Goal: Task Accomplishment & Management: Manage account settings

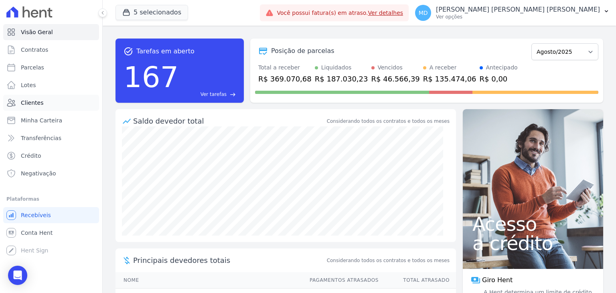
click at [43, 108] on link "Clientes" at bounding box center [51, 103] width 96 height 16
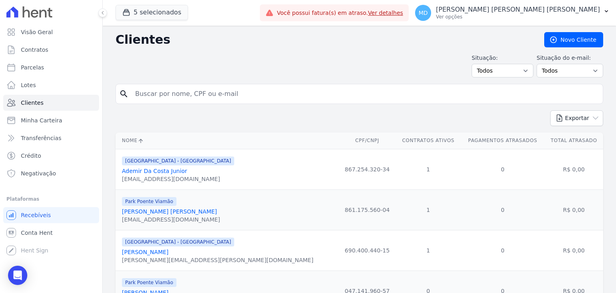
click at [231, 96] on input "search" at bounding box center [364, 94] width 469 height 16
type input "vitoria giovana"
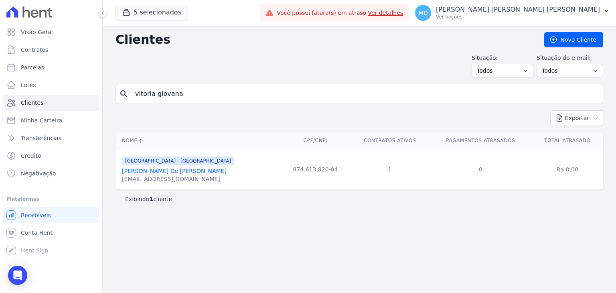
click at [181, 168] on link "[PERSON_NAME] De [PERSON_NAME]" at bounding box center [174, 171] width 105 height 6
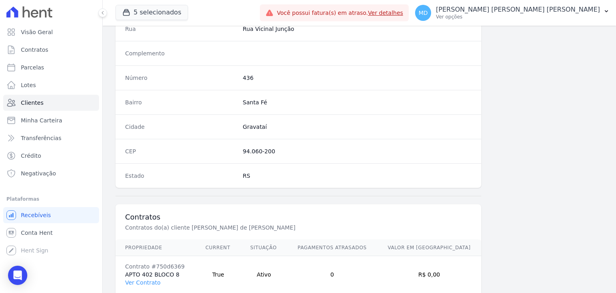
scroll to position [455, 0]
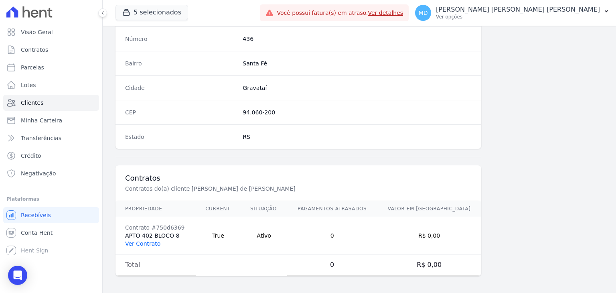
click at [149, 240] on link "Ver Contrato" at bounding box center [142, 243] width 35 height 6
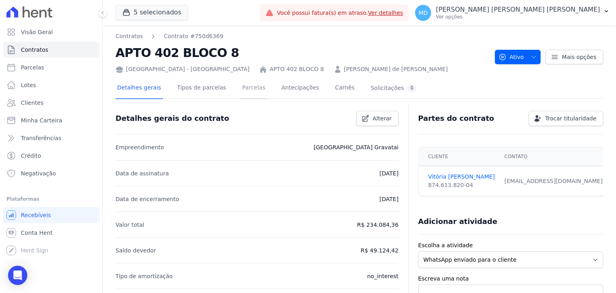
click at [241, 85] on link "Parcelas" at bounding box center [254, 88] width 26 height 21
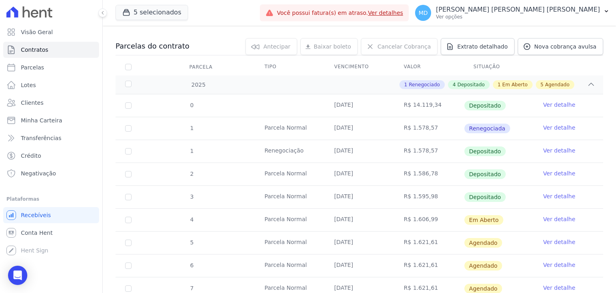
scroll to position [160, 0]
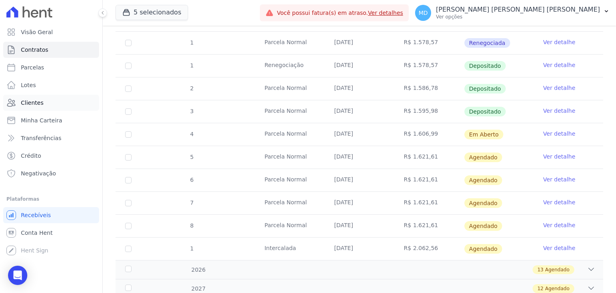
click at [45, 107] on link "Clientes" at bounding box center [51, 103] width 96 height 16
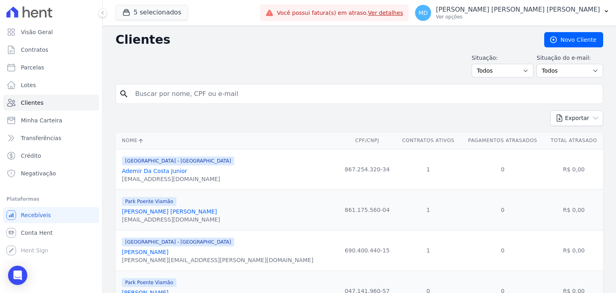
click at [168, 93] on input "search" at bounding box center [364, 94] width 469 height 16
type input "[PERSON_NAME] [PERSON_NAME]"
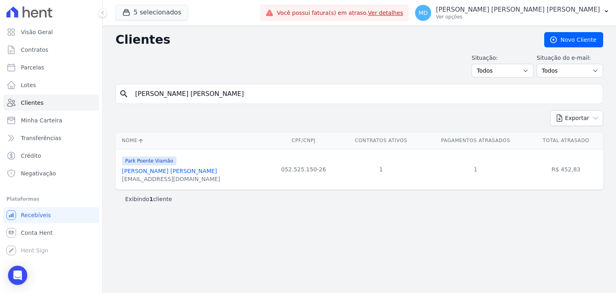
click at [171, 171] on link "[PERSON_NAME] [PERSON_NAME]" at bounding box center [169, 171] width 95 height 6
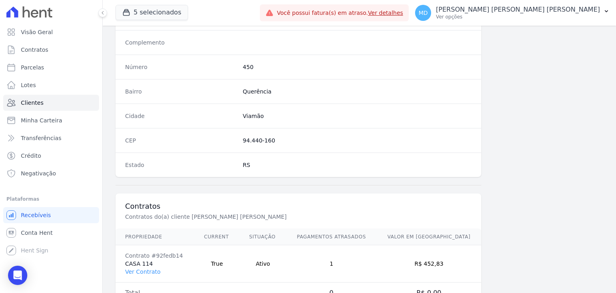
scroll to position [455, 0]
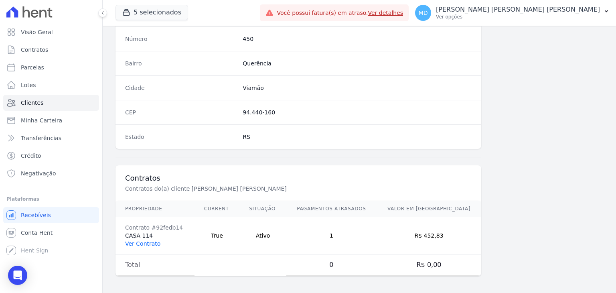
click at [147, 240] on link "Ver Contrato" at bounding box center [142, 243] width 35 height 6
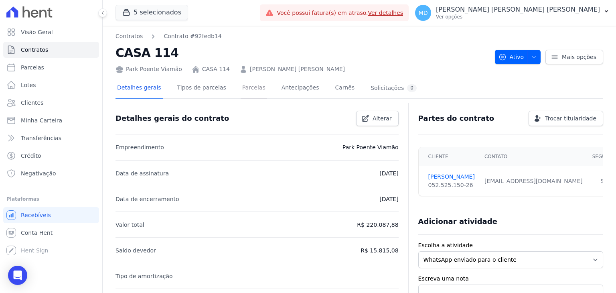
click at [241, 91] on link "Parcelas" at bounding box center [254, 88] width 26 height 21
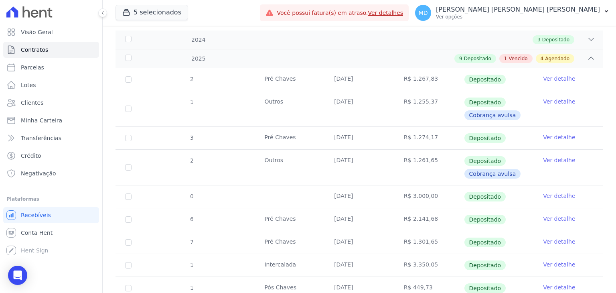
scroll to position [120, 0]
click at [542, 38] on span "Depositado" at bounding box center [555, 39] width 27 height 7
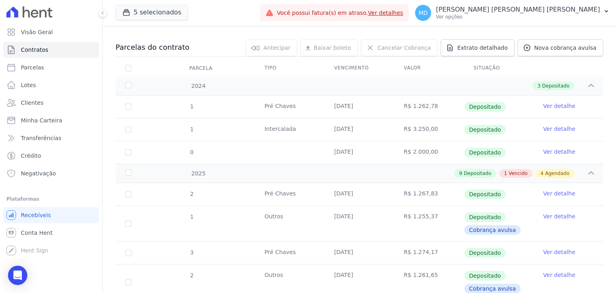
scroll to position [40, 0]
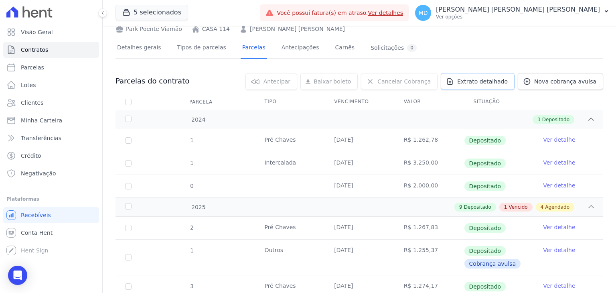
click at [508, 77] on span "Extrato detalhado" at bounding box center [482, 81] width 51 height 8
click at [576, 83] on span "Exportar PDF" at bounding box center [590, 82] width 42 height 8
click at [64, 108] on link "Clientes" at bounding box center [51, 103] width 96 height 16
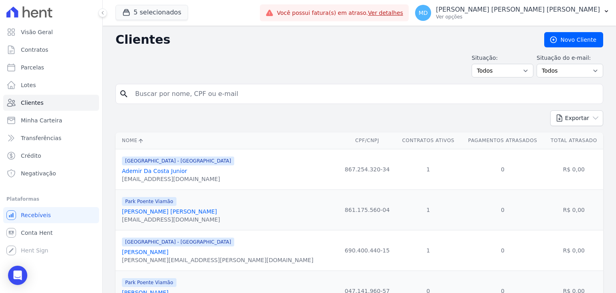
click at [177, 97] on input "search" at bounding box center [364, 94] width 469 height 16
type input "[PERSON_NAME]"
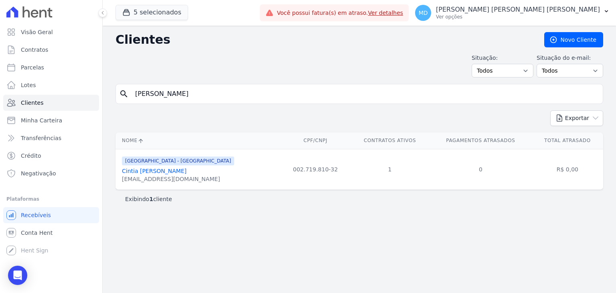
click at [182, 175] on div "[EMAIL_ADDRESS][DOMAIN_NAME]" at bounding box center [178, 179] width 112 height 8
click at [183, 174] on link "Cintia [PERSON_NAME]" at bounding box center [154, 171] width 65 height 6
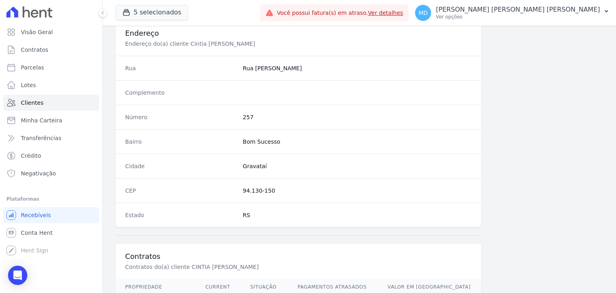
scroll to position [455, 0]
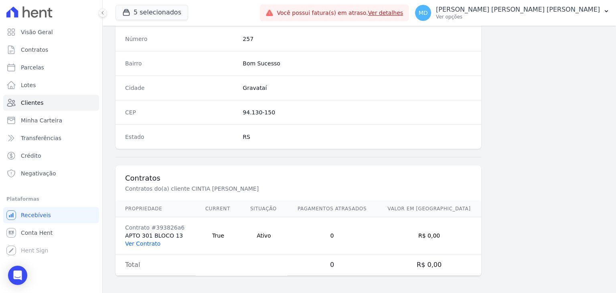
click at [154, 242] on link "Ver Contrato" at bounding box center [142, 243] width 35 height 6
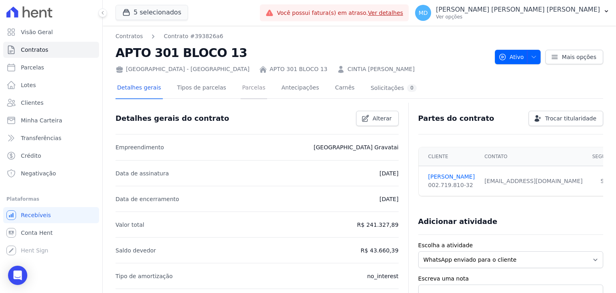
click at [243, 94] on link "Parcelas" at bounding box center [254, 88] width 26 height 21
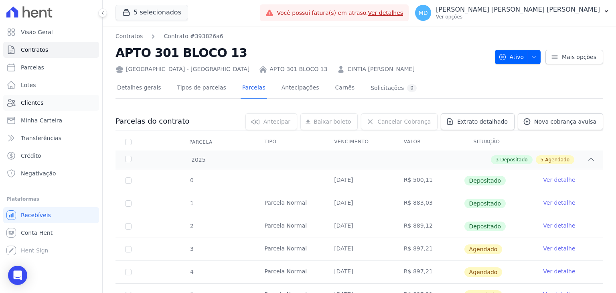
click at [75, 103] on link "Clientes" at bounding box center [51, 103] width 96 height 16
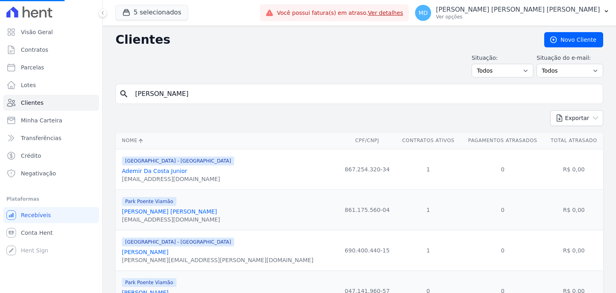
click at [178, 98] on input "[PERSON_NAME]" at bounding box center [364, 94] width 469 height 16
click at [178, 98] on input "search" at bounding box center [364, 94] width 469 height 16
type input "[PERSON_NAME]"
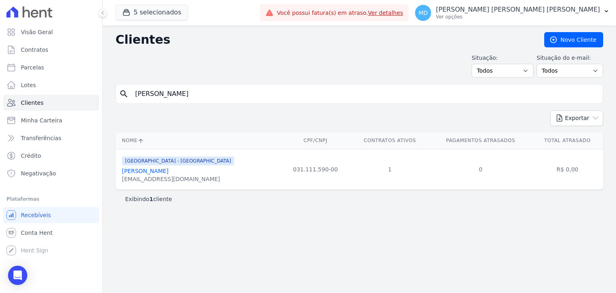
click at [168, 174] on link "[PERSON_NAME]" at bounding box center [145, 171] width 47 height 6
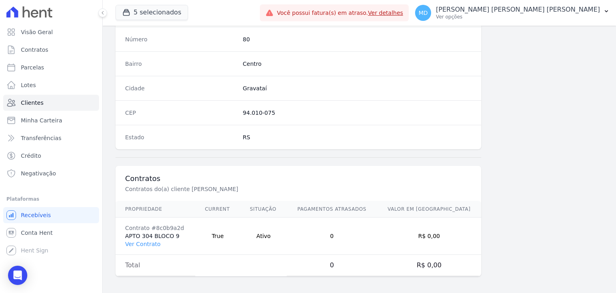
scroll to position [455, 0]
click at [144, 237] on td "Contrato #8c0b9a2d APTO 304 BLOCO 9 Ver Contrato" at bounding box center [155, 235] width 80 height 37
click at [144, 241] on link "Ver Contrato" at bounding box center [142, 243] width 35 height 6
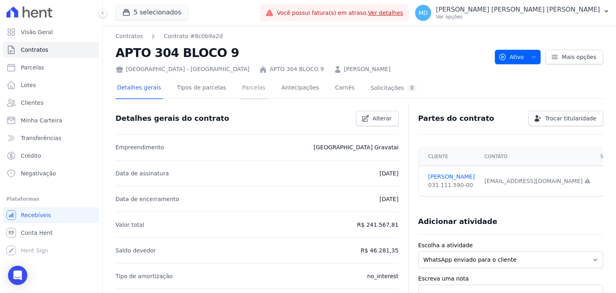
click at [247, 94] on link "Parcelas" at bounding box center [254, 88] width 26 height 21
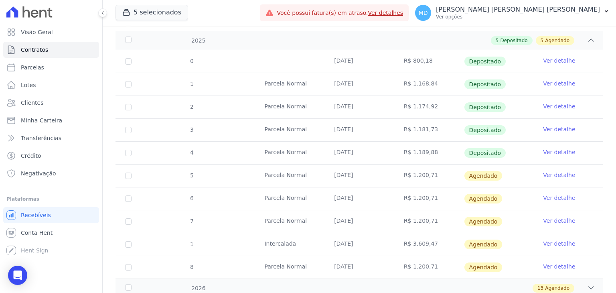
scroll to position [120, 0]
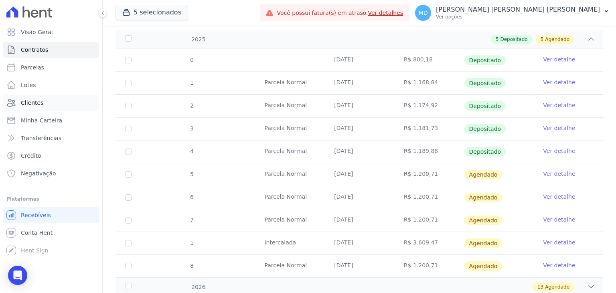
click at [47, 108] on link "Clientes" at bounding box center [51, 103] width 96 height 16
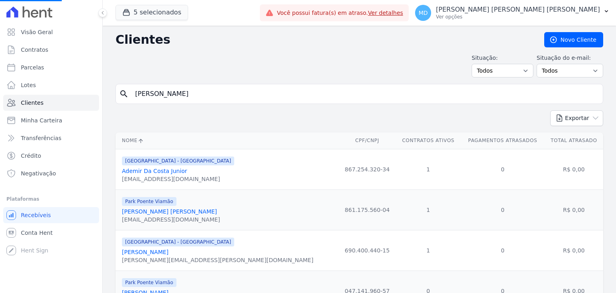
click at [188, 101] on input "[PERSON_NAME]" at bounding box center [364, 94] width 469 height 16
click at [227, 95] on input "search" at bounding box center [364, 94] width 469 height 16
type input "fabianne"
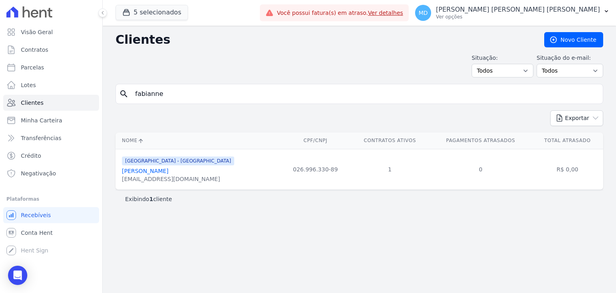
click at [168, 168] on link "[PERSON_NAME]" at bounding box center [145, 171] width 47 height 6
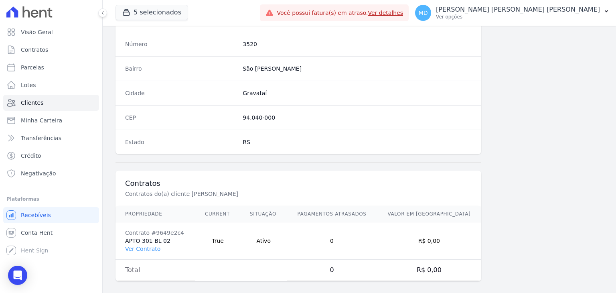
scroll to position [455, 0]
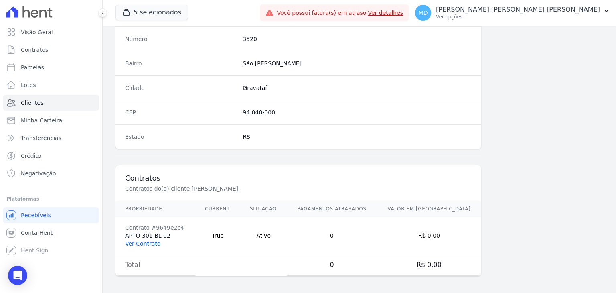
click at [138, 243] on link "Ver Contrato" at bounding box center [142, 243] width 35 height 6
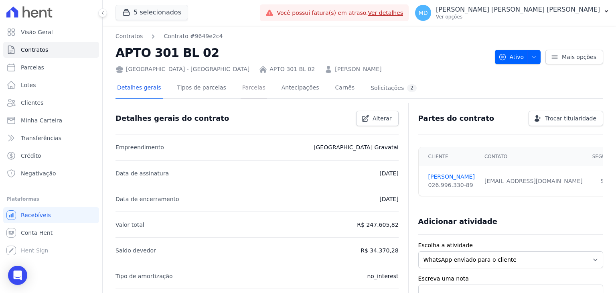
click at [248, 90] on link "Parcelas" at bounding box center [254, 88] width 26 height 21
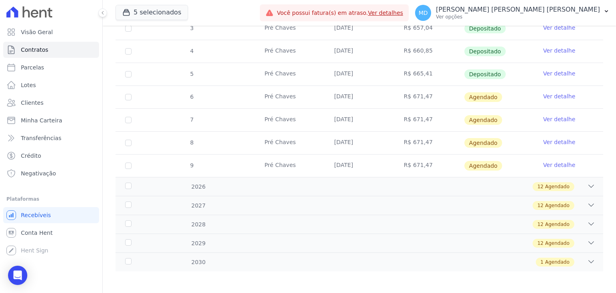
scroll to position [221, 0]
